Goal: Information Seeking & Learning: Learn about a topic

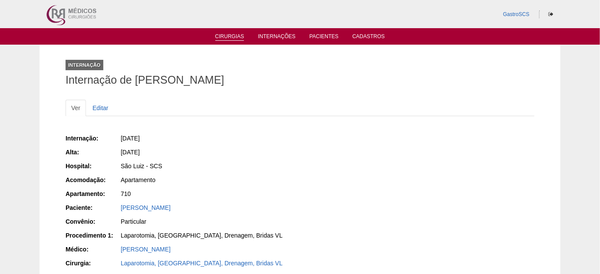
click at [215, 36] on link "Cirurgias" at bounding box center [229, 36] width 29 height 7
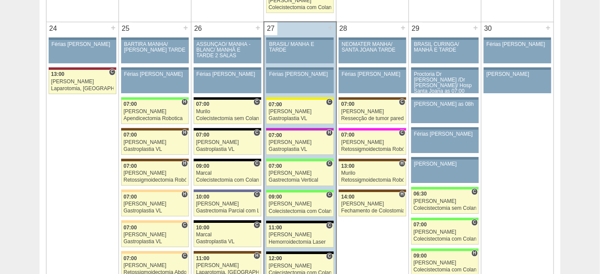
scroll to position [2052, 0]
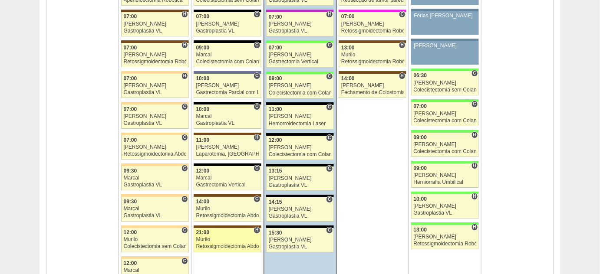
click at [215, 237] on div "Murilo" at bounding box center [227, 240] width 63 height 6
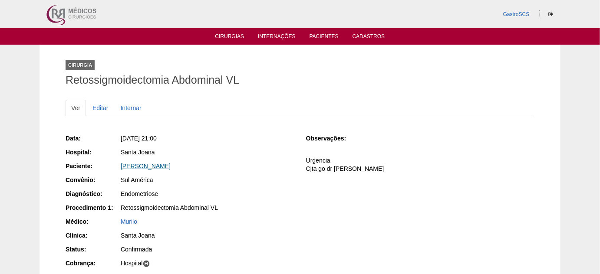
click at [171, 168] on link "[PERSON_NAME]" at bounding box center [146, 166] width 50 height 7
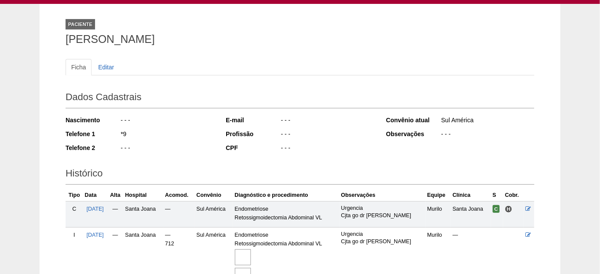
scroll to position [118, 0]
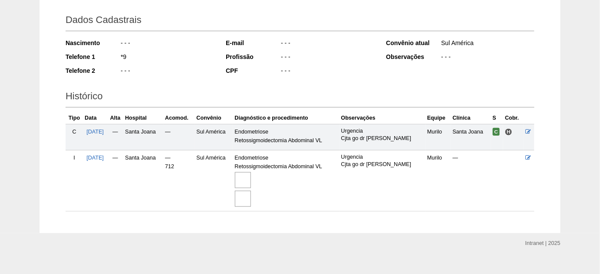
click at [251, 178] on img at bounding box center [243, 180] width 16 height 16
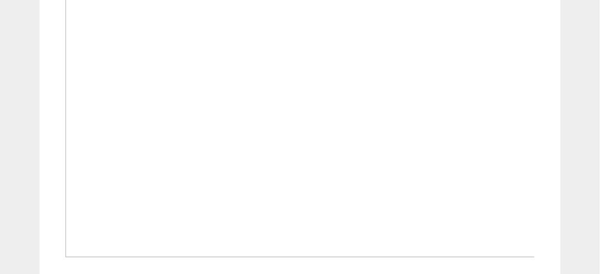
scroll to position [671, 0]
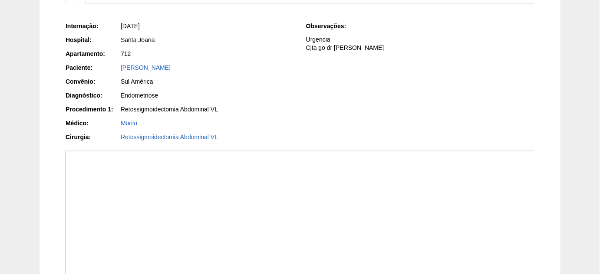
scroll to position [79, 0]
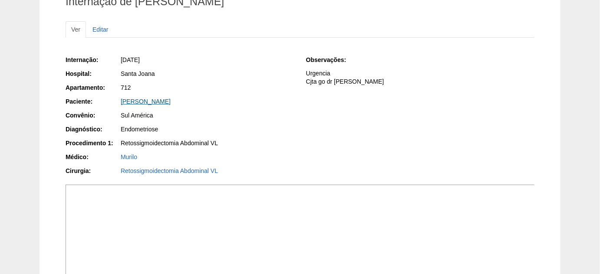
click at [146, 102] on link "[PERSON_NAME]" at bounding box center [146, 101] width 50 height 7
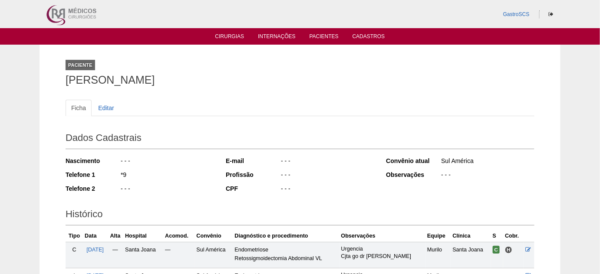
click at [324, 45] on div "Paciente Fernanda Aguiar Azevedo Ficha Editar Dados Cadastrais Nascimento - - -…" at bounding box center [300, 198] width 482 height 307
click at [326, 37] on link "Pacientes" at bounding box center [323, 36] width 29 height 7
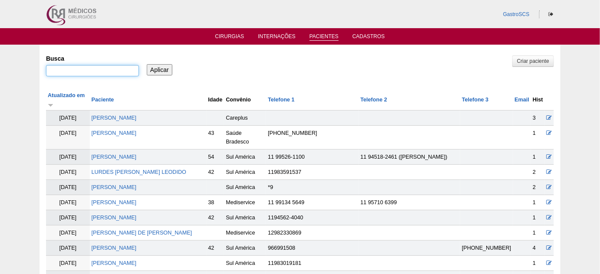
click at [119, 72] on input "Busca" at bounding box center [92, 70] width 93 height 11
type input "v"
paste input "Raquel Moroni Rente"
type input "Raquel Moroni Rente"
click at [162, 71] on input "Aplicar" at bounding box center [160, 69] width 26 height 11
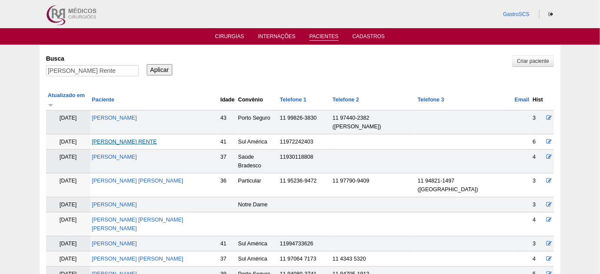
click at [148, 139] on link "[PERSON_NAME] RENTE" at bounding box center [124, 142] width 65 height 6
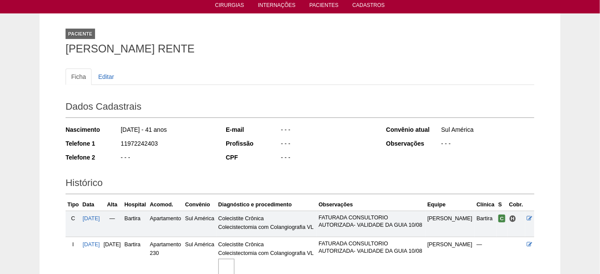
scroll to position [79, 0]
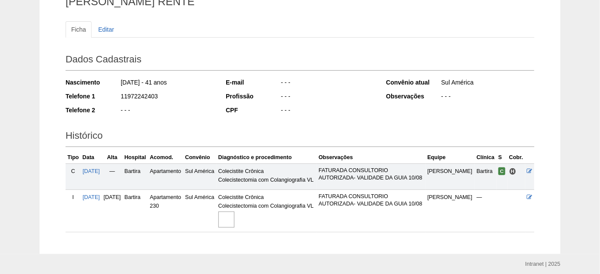
click at [234, 218] on img at bounding box center [226, 220] width 16 height 16
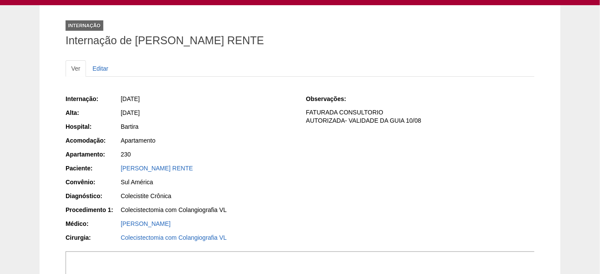
scroll to position [39, 0]
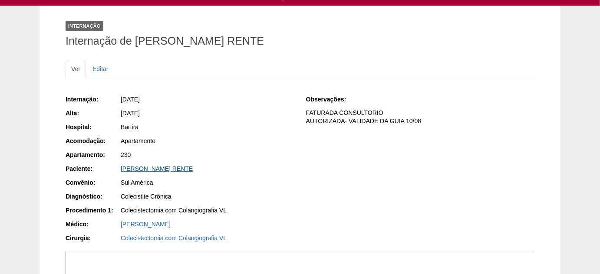
click at [174, 168] on link "[PERSON_NAME] RENTE" at bounding box center [157, 168] width 72 height 7
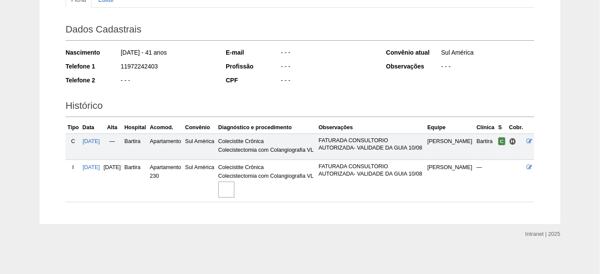
scroll to position [110, 0]
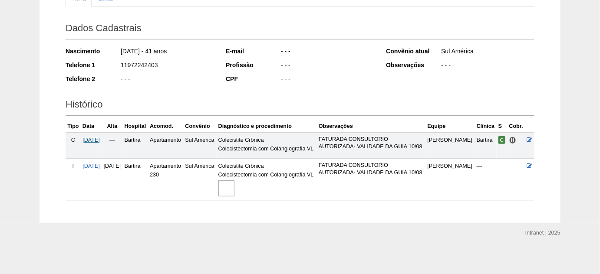
click at [100, 138] on span "04/08/2025" at bounding box center [90, 140] width 17 height 6
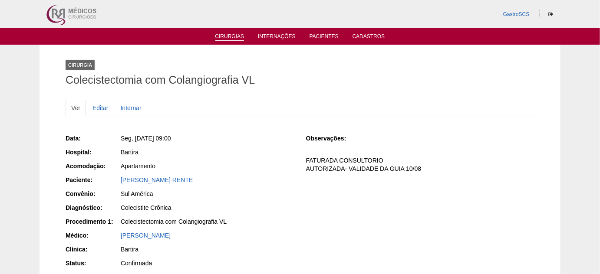
click at [229, 34] on link "Cirurgias" at bounding box center [229, 36] width 29 height 7
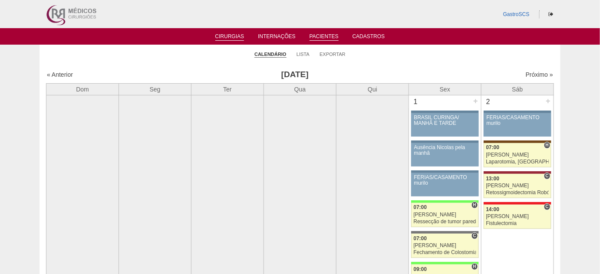
drag, startPoint x: 328, startPoint y: 30, endPoint x: 327, endPoint y: 37, distance: 7.4
click at [328, 30] on ul "Cirurgias Internações Pacientes Cadastros" at bounding box center [300, 36] width 600 height 16
click at [327, 37] on link "Pacientes" at bounding box center [323, 36] width 29 height 7
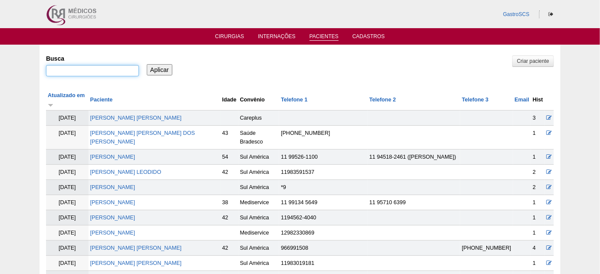
click at [123, 74] on input "Busca" at bounding box center [92, 70] width 93 height 11
type input "stefanie"
click at [147, 64] on input "Aplicar" at bounding box center [160, 69] width 26 height 11
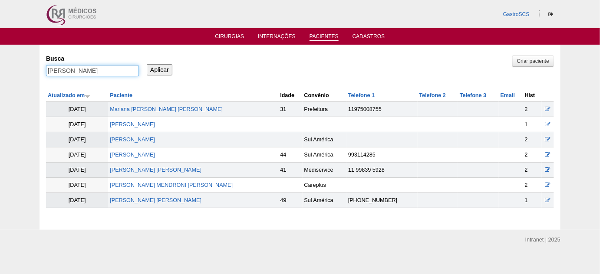
click at [76, 69] on input "stefanie" at bounding box center [92, 70] width 93 height 11
click at [52, 70] on input "stefanie" at bounding box center [92, 70] width 93 height 11
type input "sthefanie"
click at [147, 64] on input "Aplicar" at bounding box center [160, 69] width 26 height 11
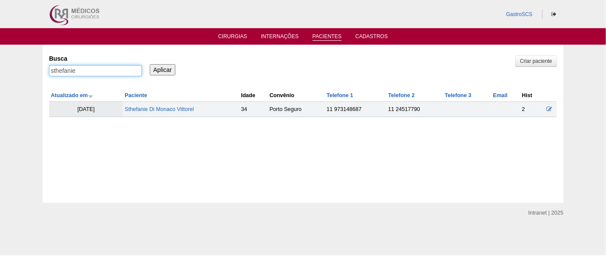
click at [79, 71] on input "sthefanie" at bounding box center [95, 70] width 93 height 11
type input "s"
click at [86, 65] on input "Busca" at bounding box center [95, 70] width 93 height 11
paste input "[PERSON_NAME] [PERSON_NAME]"
type input "[PERSON_NAME] [PERSON_NAME]"
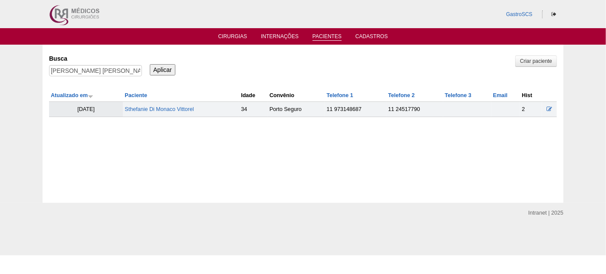
click at [157, 69] on input "Aplicar" at bounding box center [163, 69] width 26 height 11
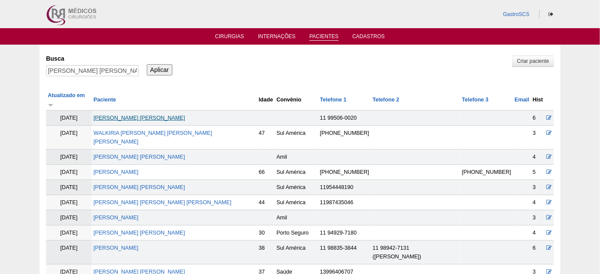
click at [138, 115] on link "[PERSON_NAME] [PERSON_NAME]" at bounding box center [139, 118] width 92 height 6
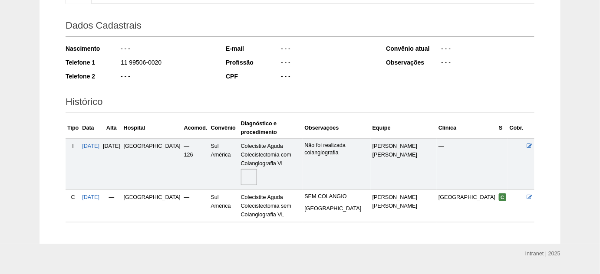
scroll to position [115, 0]
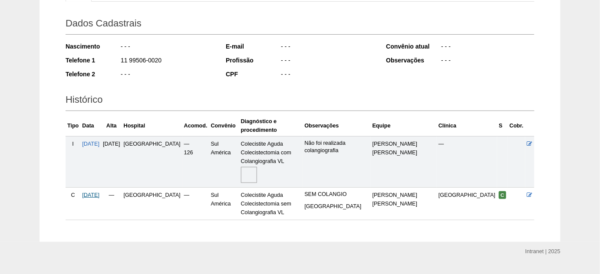
click at [95, 192] on span "[DATE]" at bounding box center [90, 195] width 17 height 6
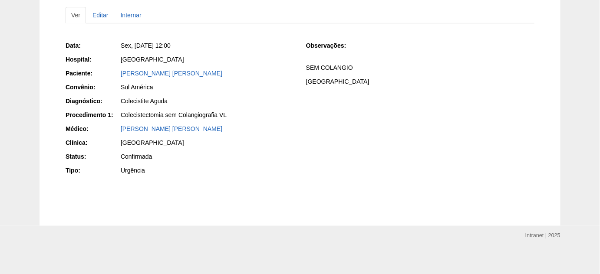
scroll to position [96, 0]
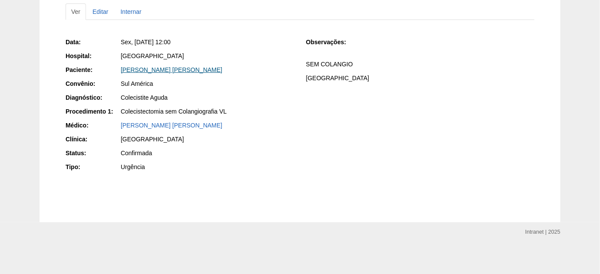
click at [147, 69] on link "[PERSON_NAME] [PERSON_NAME]" at bounding box center [172, 69] width 102 height 7
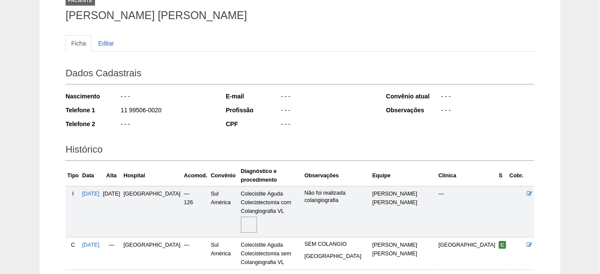
scroll to position [115, 0]
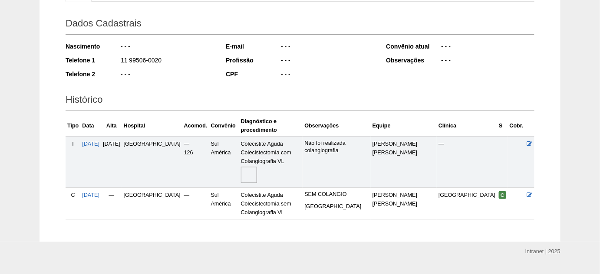
click at [255, 167] on img at bounding box center [249, 175] width 16 height 16
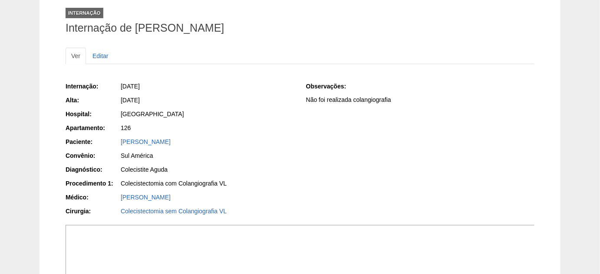
scroll to position [39, 0]
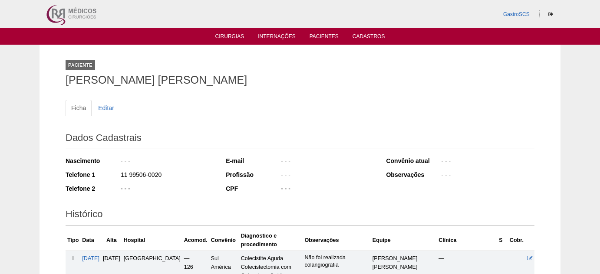
scroll to position [115, 0]
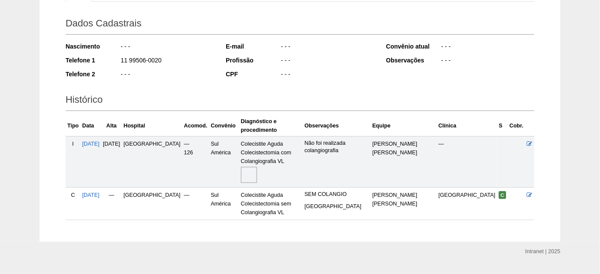
click at [252, 167] on img at bounding box center [249, 175] width 16 height 16
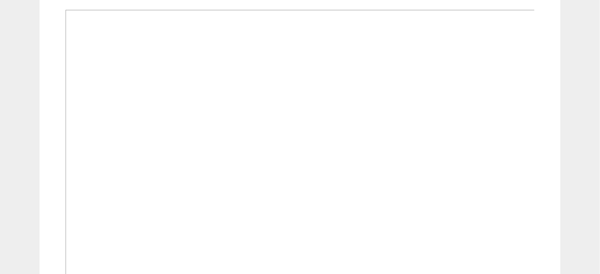
scroll to position [316, 0]
